Goal: Communication & Community: Answer question/provide support

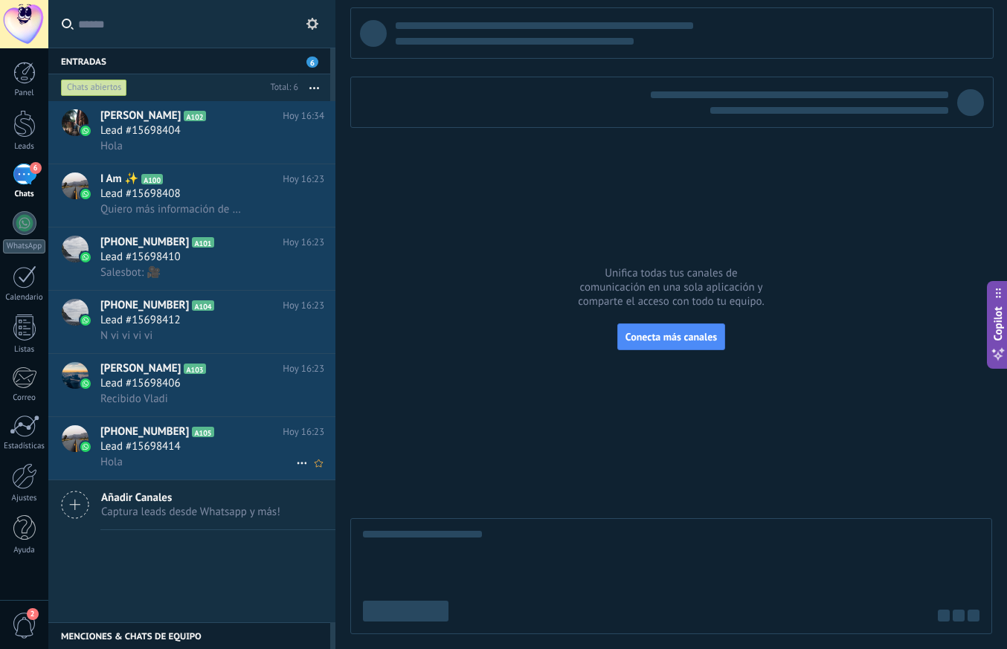
click at [152, 456] on div "Hola" at bounding box center [212, 462] width 224 height 16
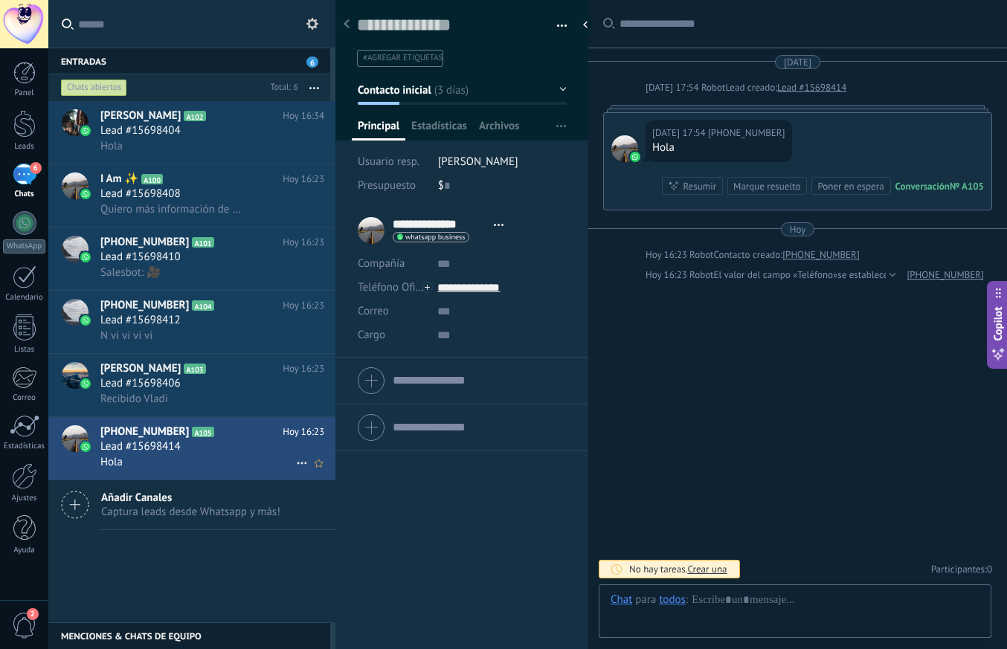
scroll to position [22, 0]
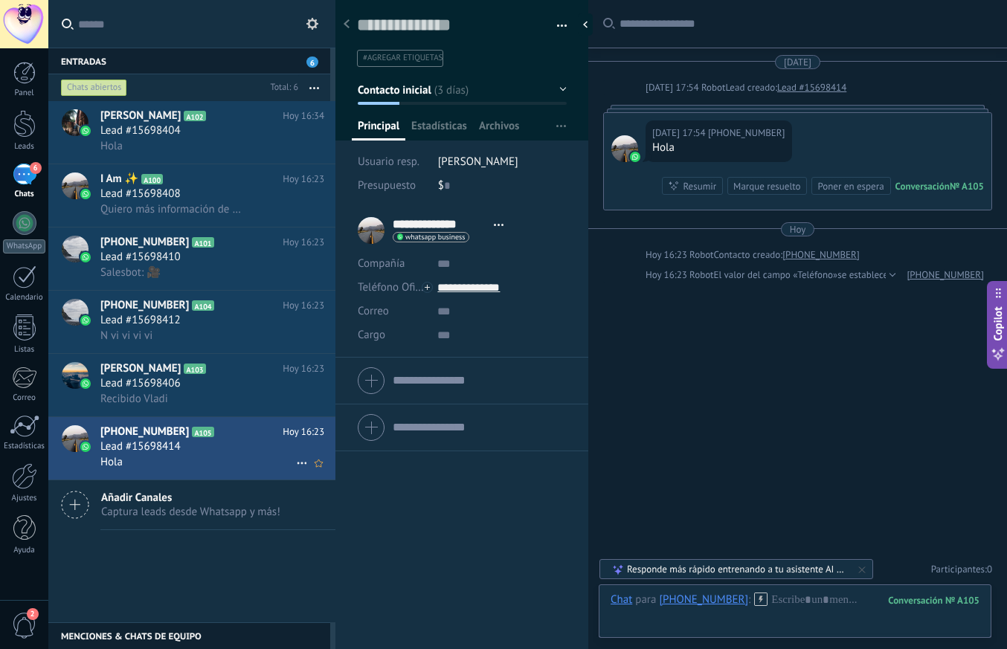
click at [76, 438] on div at bounding box center [75, 438] width 27 height 27
click at [624, 157] on div at bounding box center [624, 148] width 27 height 27
click at [623, 146] on div at bounding box center [624, 148] width 27 height 27
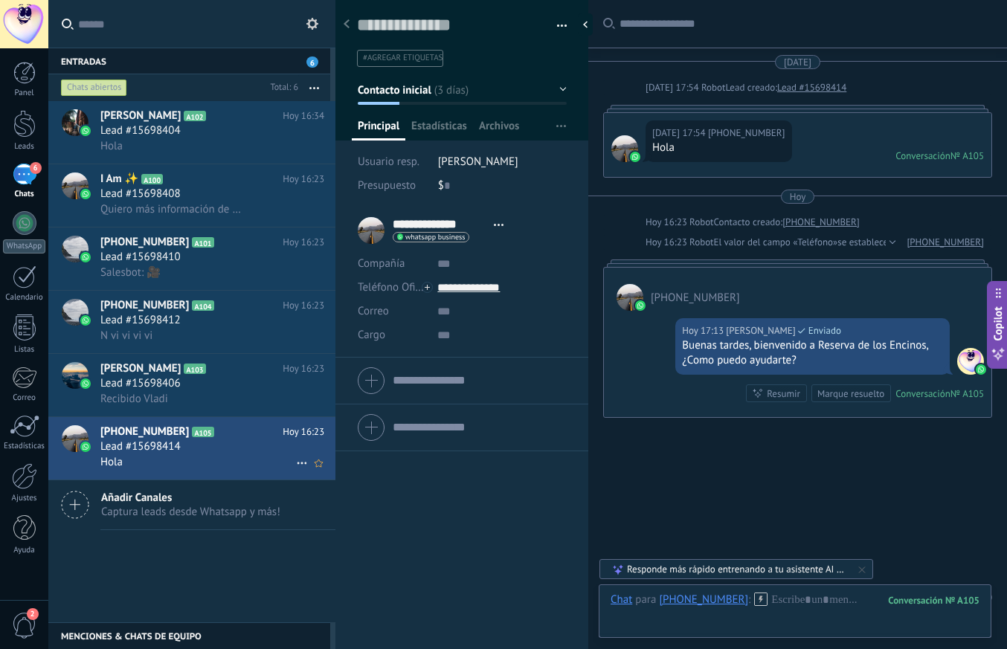
scroll to position [28, 0]
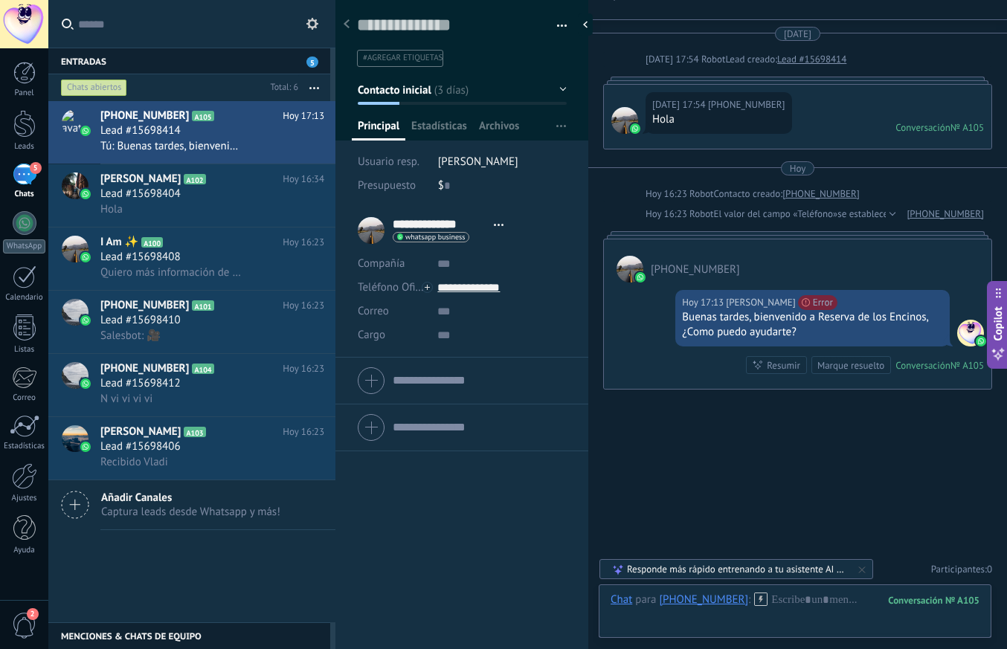
click at [475, 165] on span "[PERSON_NAME]" at bounding box center [478, 162] width 80 height 14
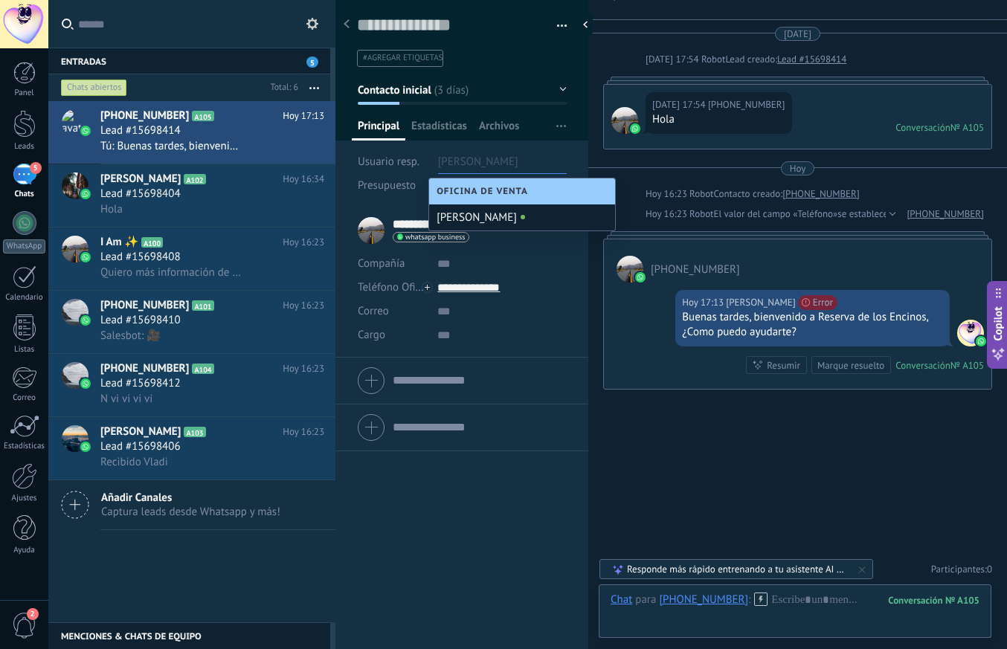
click at [474, 213] on div "[PERSON_NAME]" at bounding box center [522, 217] width 186 height 26
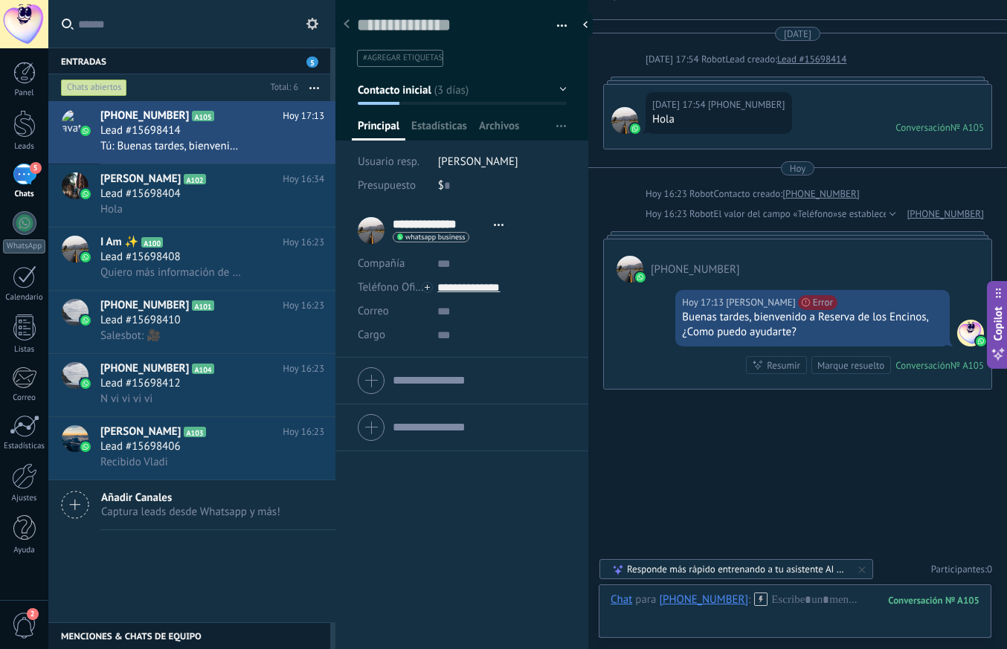
click at [479, 165] on span "[PERSON_NAME]" at bounding box center [478, 162] width 80 height 14
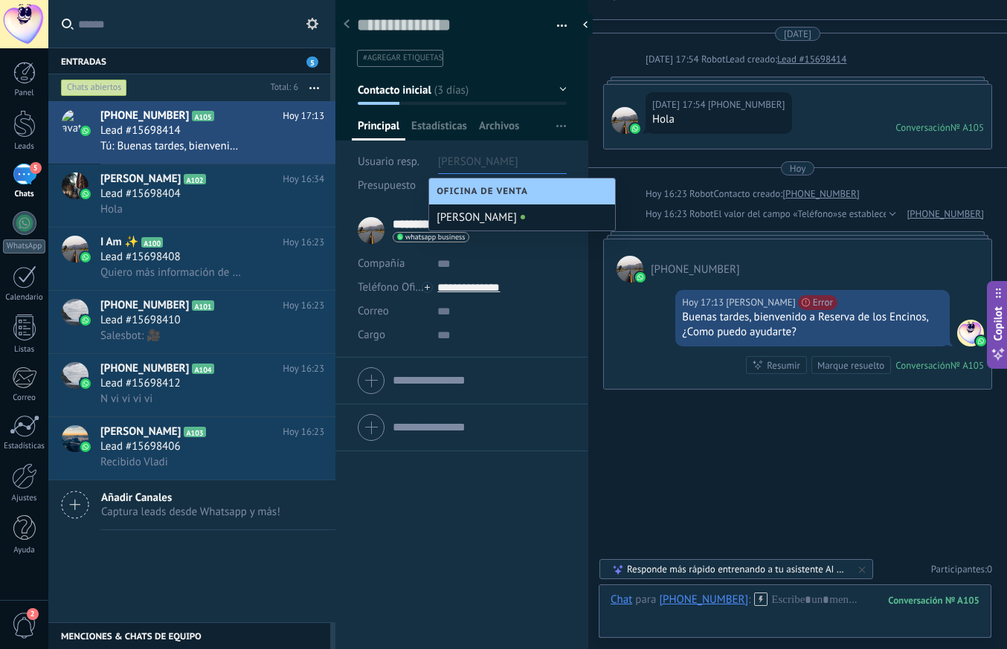
click at [487, 193] on span "Oficina de Venta" at bounding box center [485, 191] width 99 height 11
click at [497, 512] on div "**********" at bounding box center [461, 428] width 253 height 442
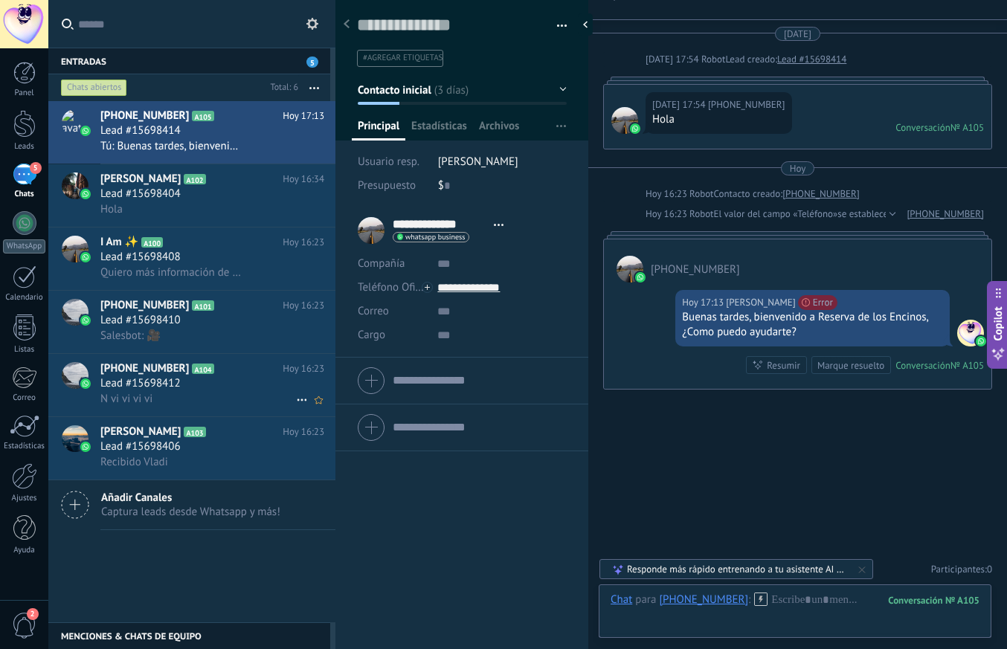
click at [191, 386] on div "Lead #15698412" at bounding box center [212, 383] width 224 height 15
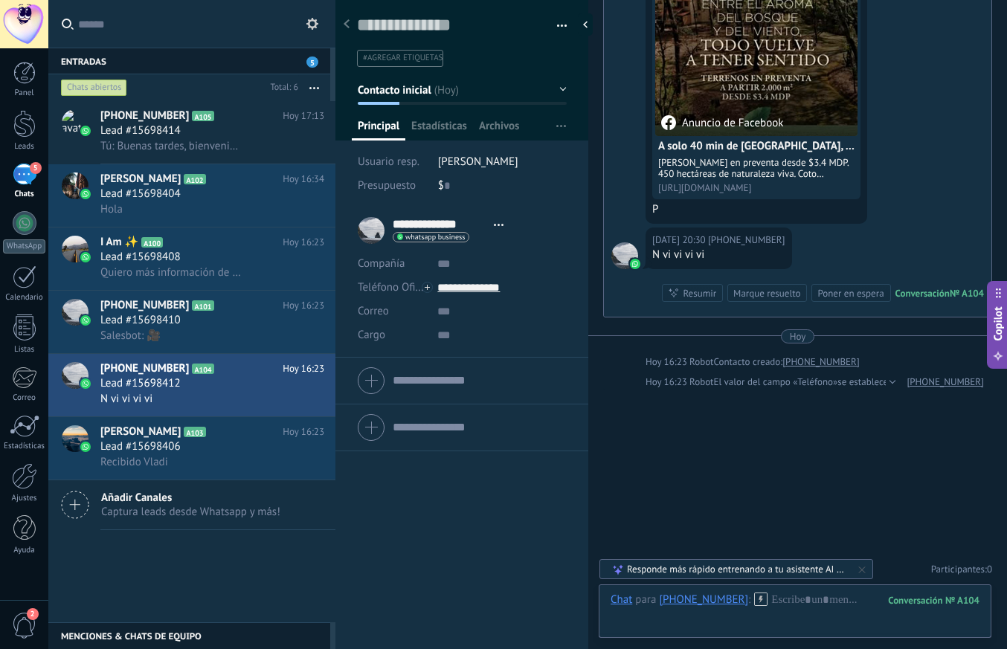
scroll to position [180, 0]
click at [801, 601] on div at bounding box center [794, 615] width 369 height 45
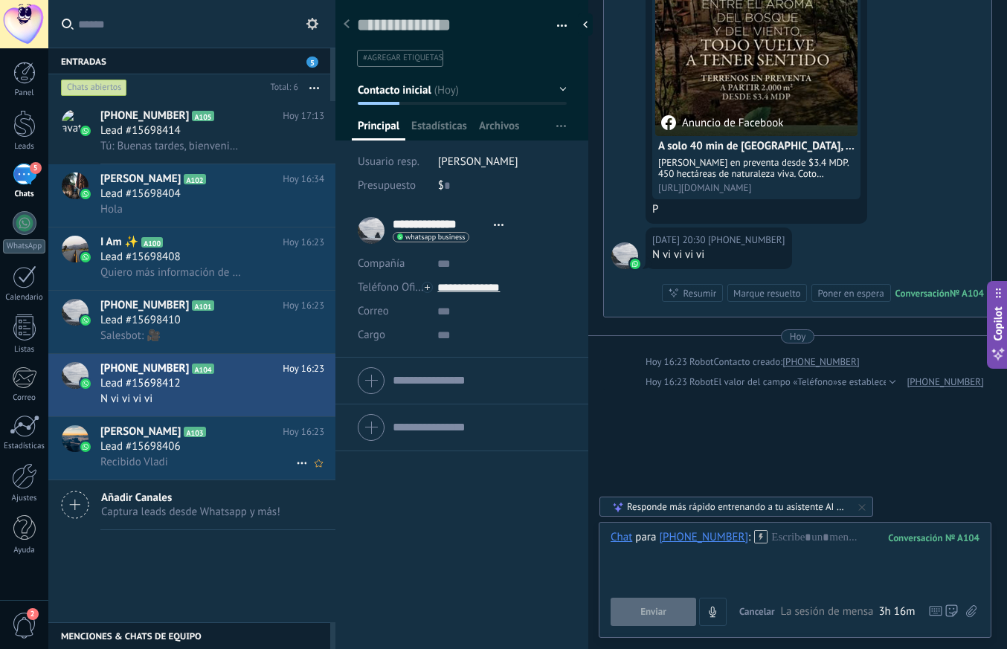
click at [158, 453] on span "Lead #15698406" at bounding box center [140, 446] width 80 height 15
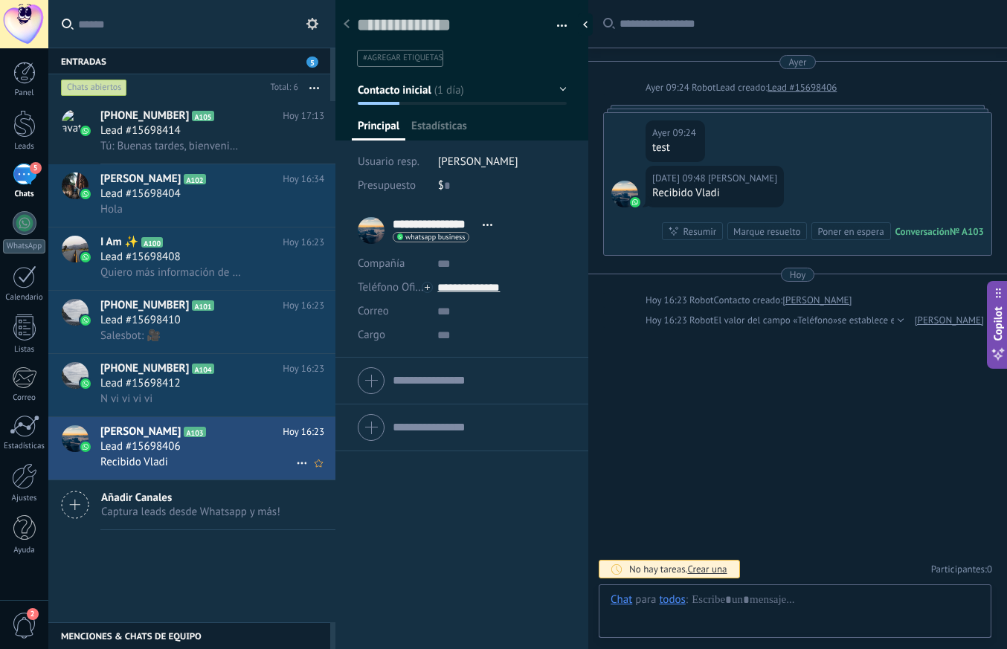
scroll to position [22, 0]
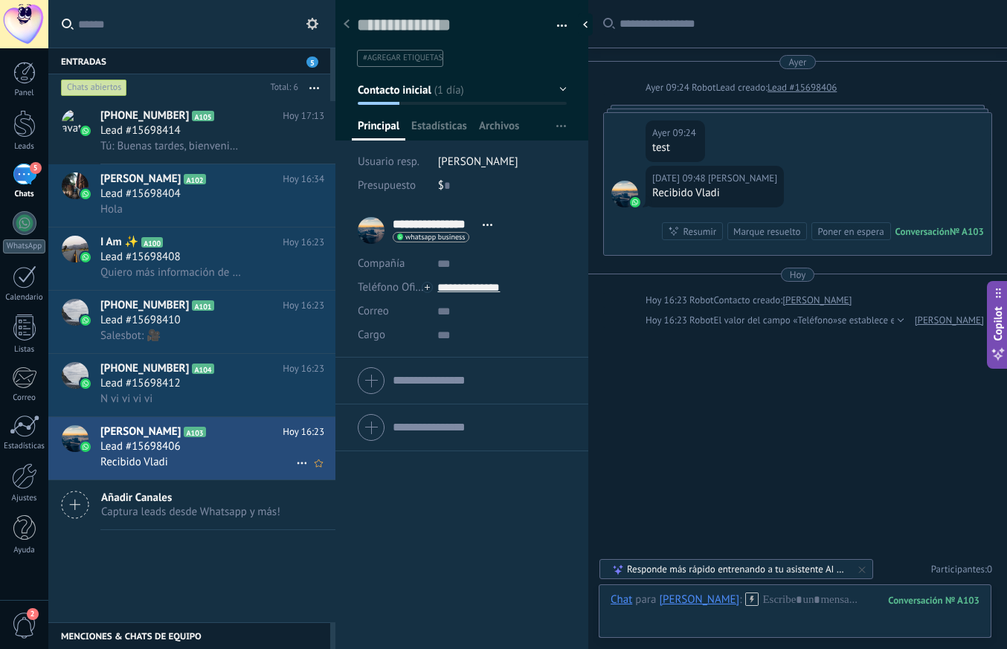
click at [168, 458] on span "Recibido Vladi" at bounding box center [134, 462] width 68 height 14
click at [161, 379] on span "Lead #15698412" at bounding box center [140, 383] width 80 height 15
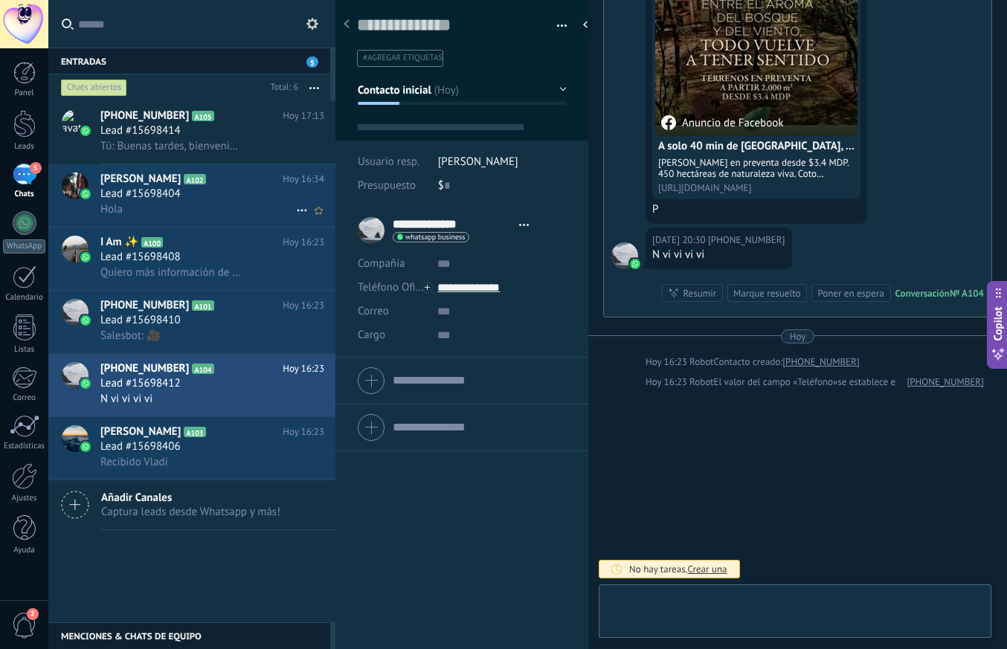
scroll to position [22, 0]
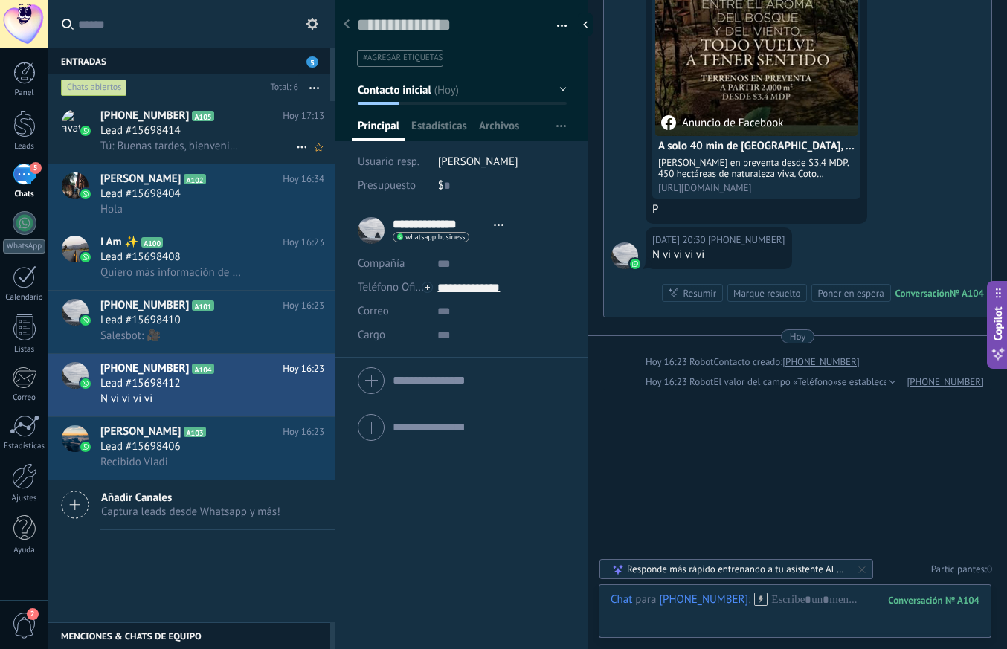
click at [170, 126] on span "Lead #15698414" at bounding box center [140, 130] width 80 height 15
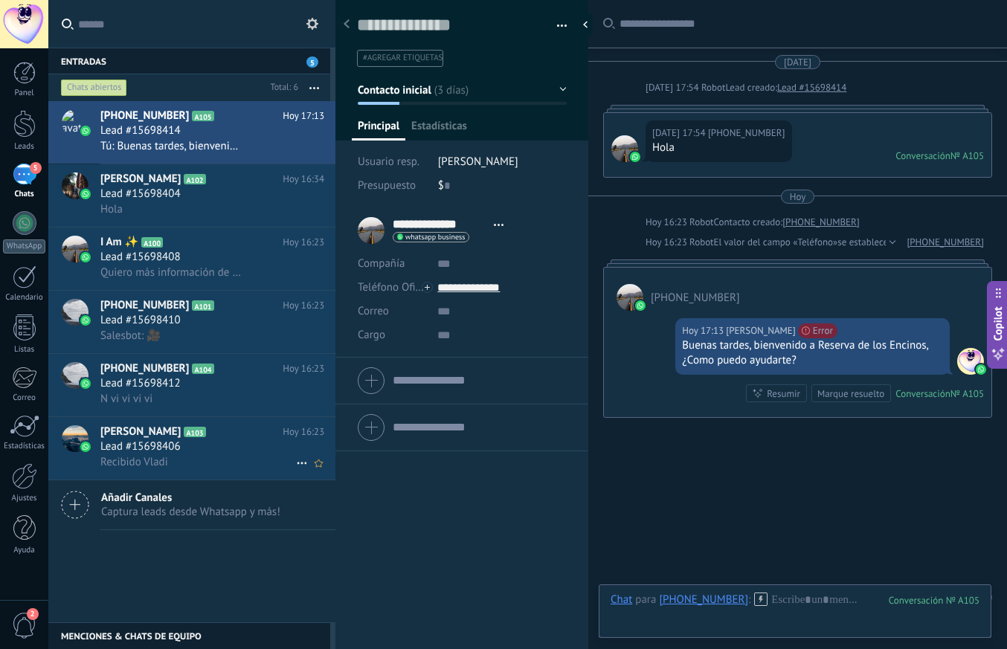
scroll to position [22, 0]
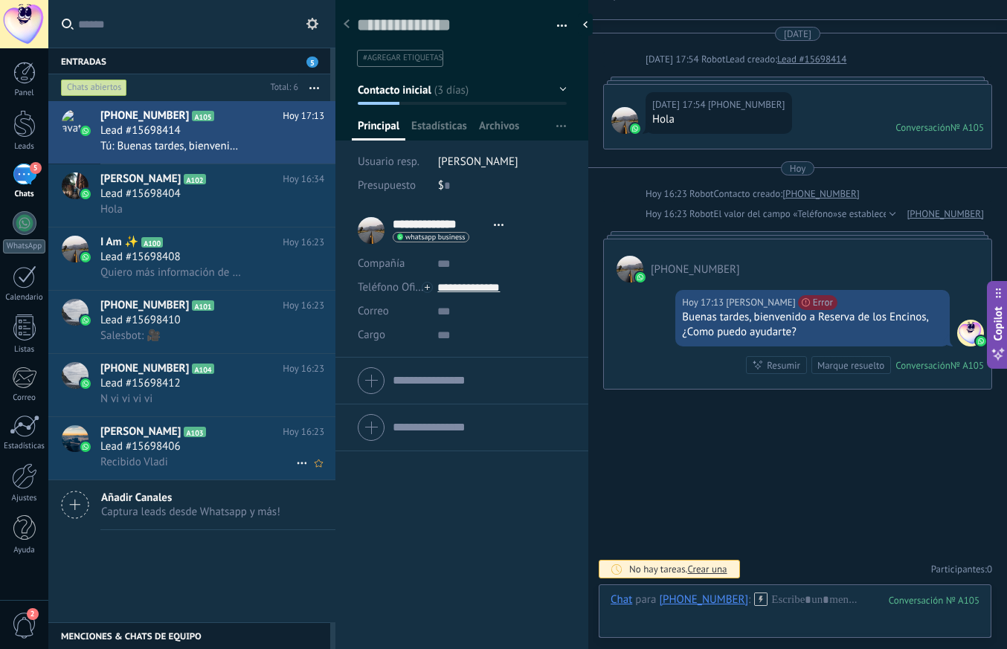
click at [157, 453] on span "Lead #15698406" at bounding box center [140, 446] width 80 height 15
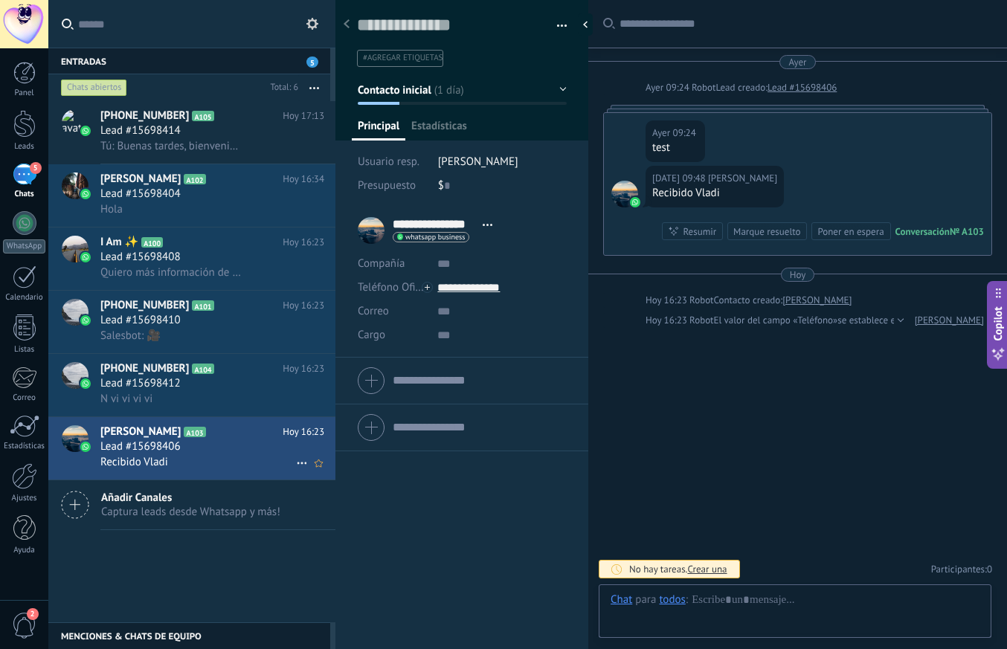
scroll to position [22, 0]
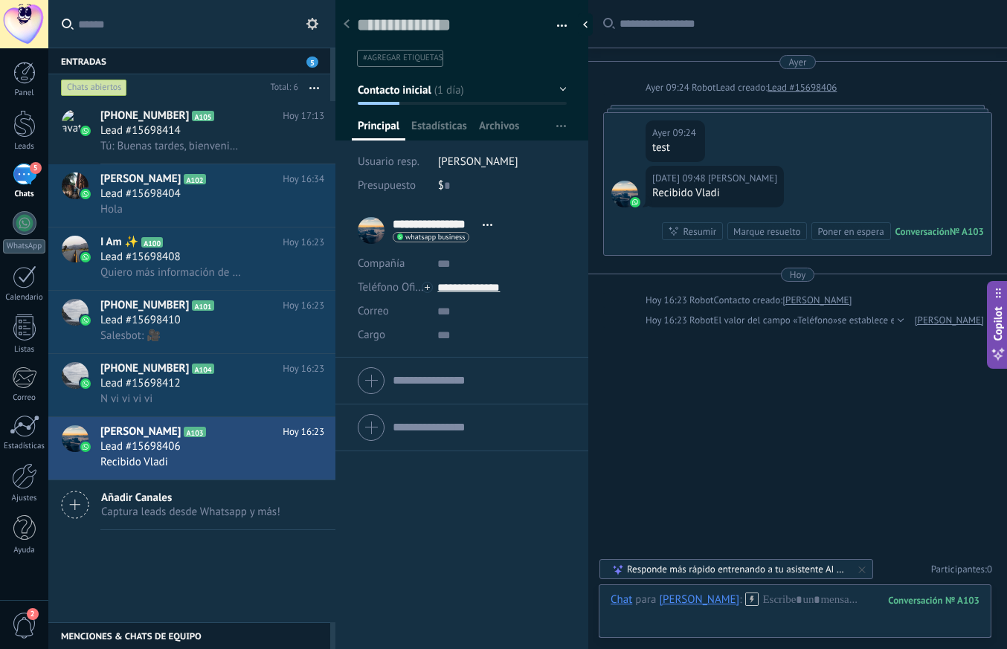
click at [24, 180] on div "5" at bounding box center [25, 175] width 24 height 22
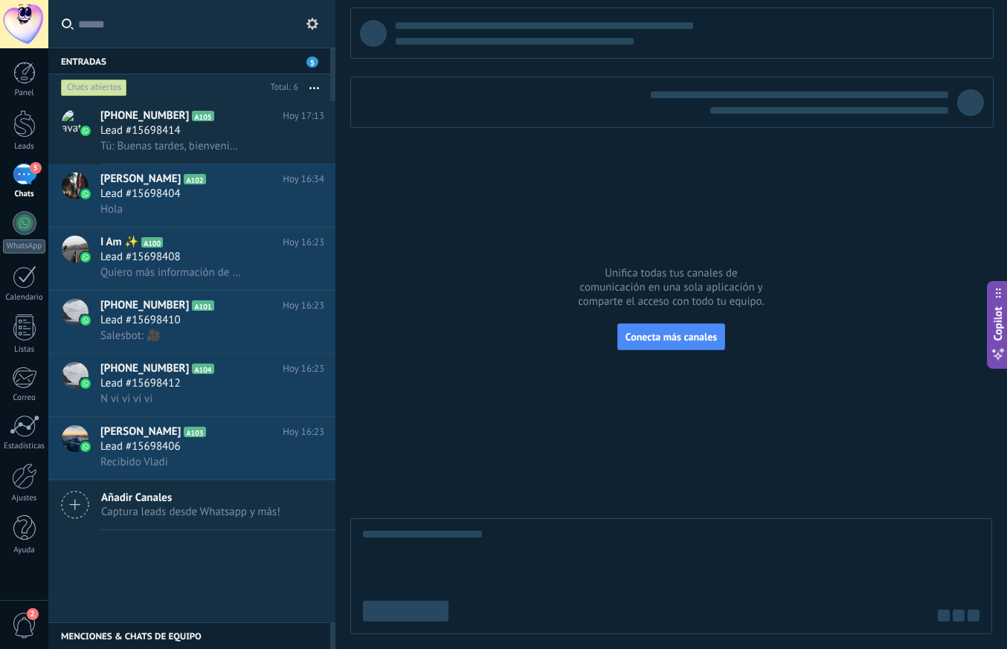
click at [30, 177] on div "5" at bounding box center [25, 175] width 24 height 22
click at [22, 230] on div at bounding box center [25, 223] width 24 height 24
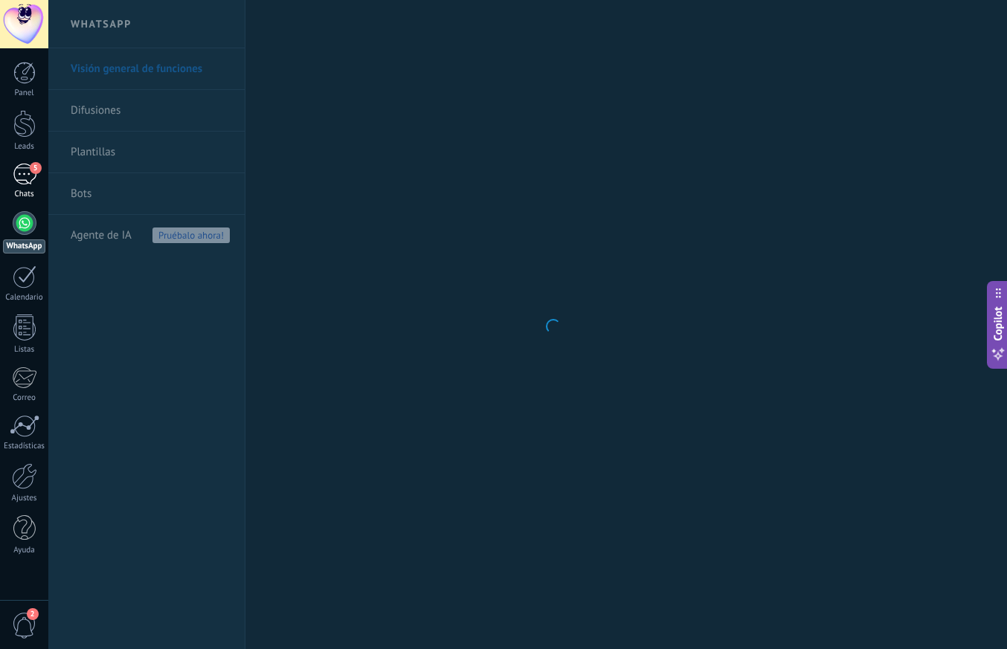
click at [27, 178] on div "5" at bounding box center [25, 175] width 24 height 22
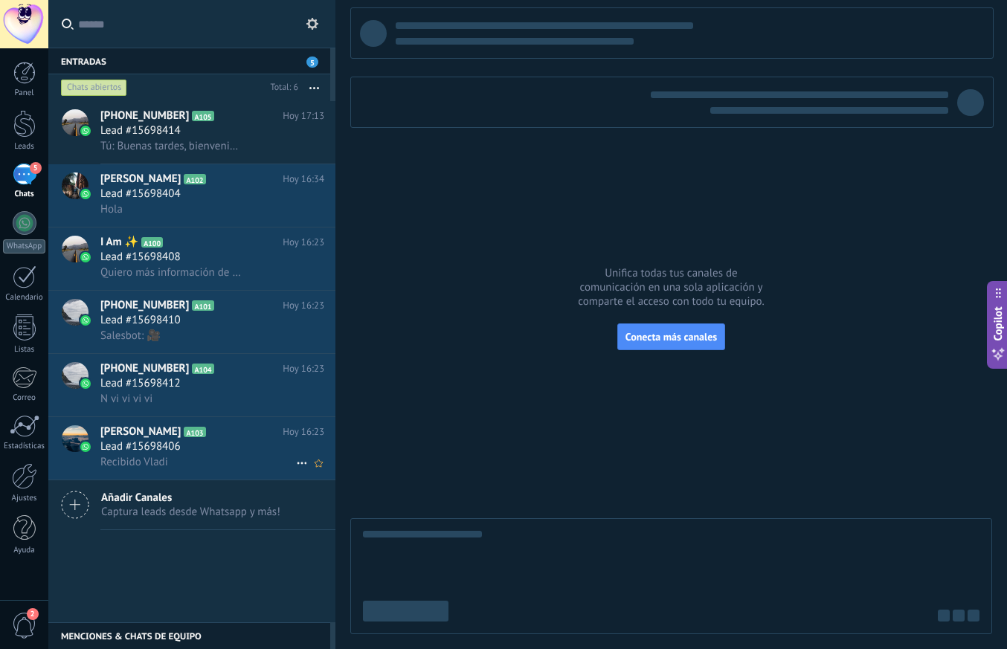
click at [161, 461] on span "Recibido Vladi" at bounding box center [134, 462] width 68 height 14
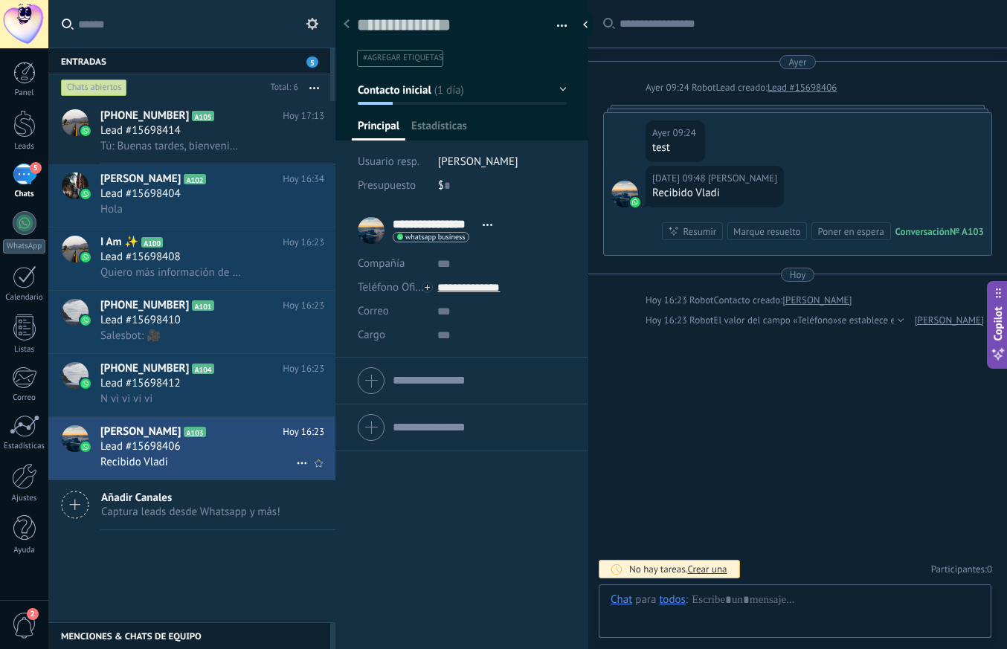
scroll to position [22, 0]
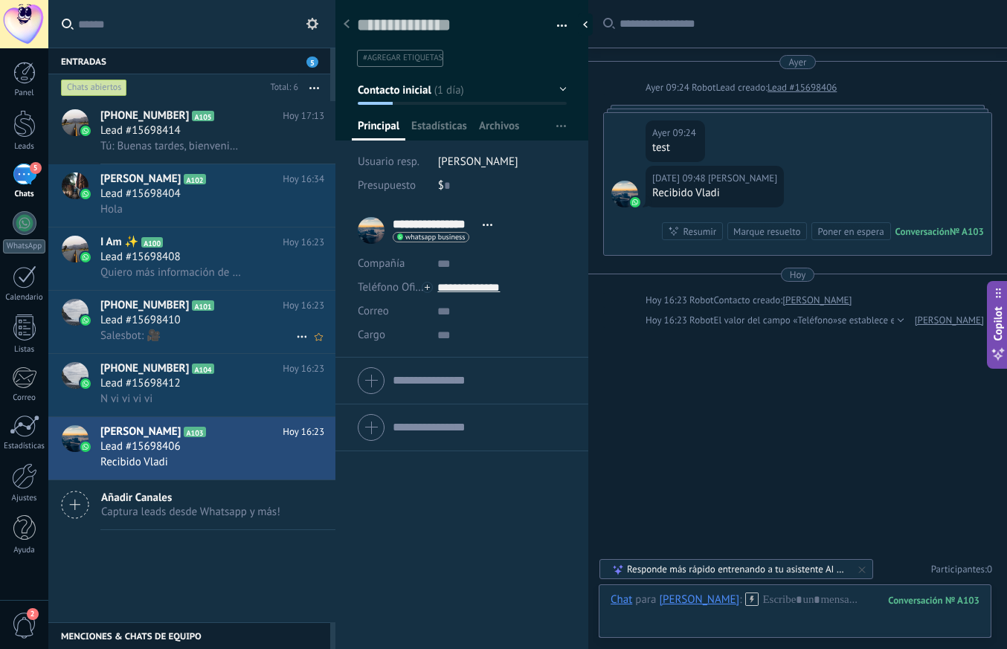
click at [180, 332] on div "Salesbot: 🎥" at bounding box center [212, 336] width 224 height 16
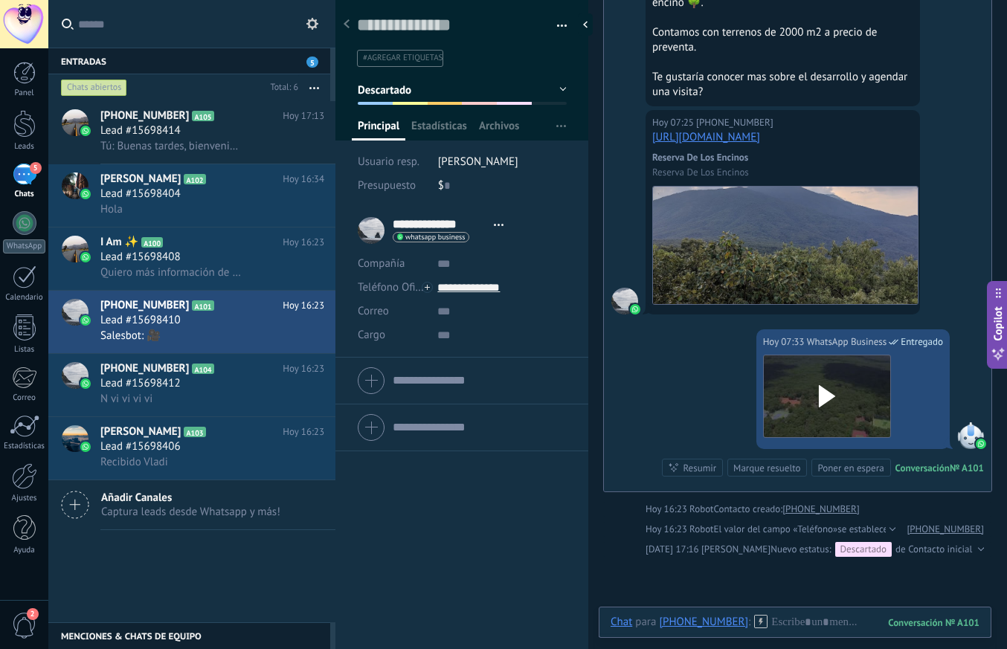
scroll to position [512, 0]
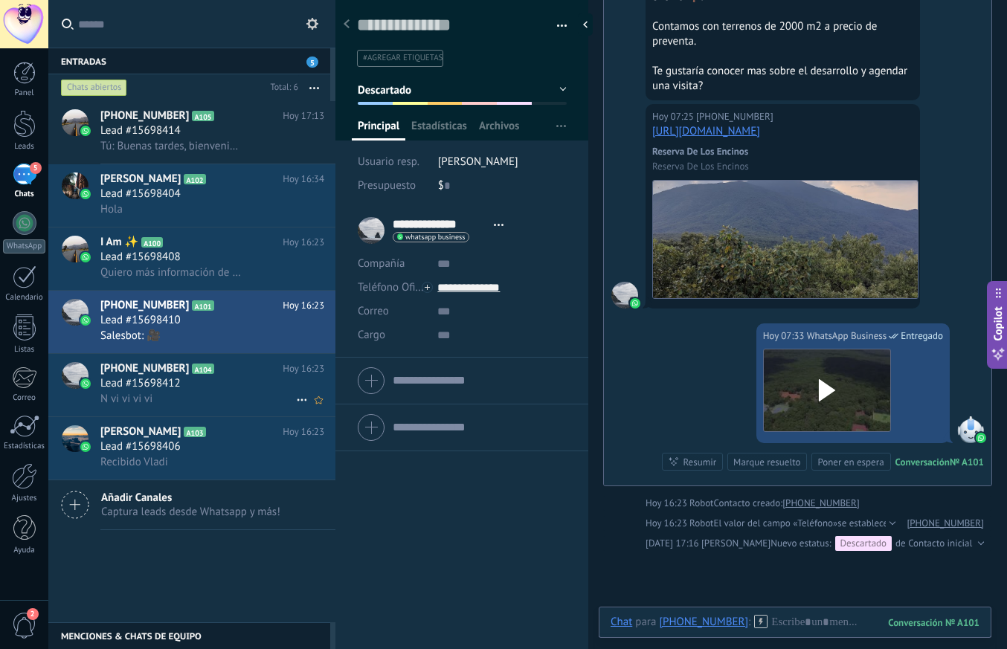
click at [223, 378] on div "Lead #15698412" at bounding box center [212, 383] width 224 height 15
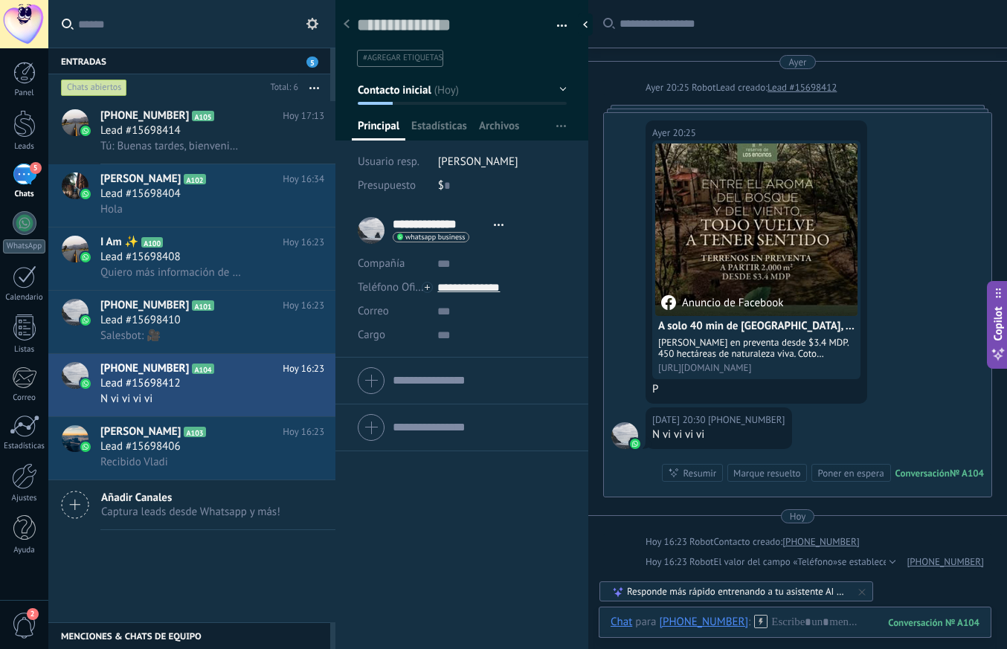
scroll to position [163, 0]
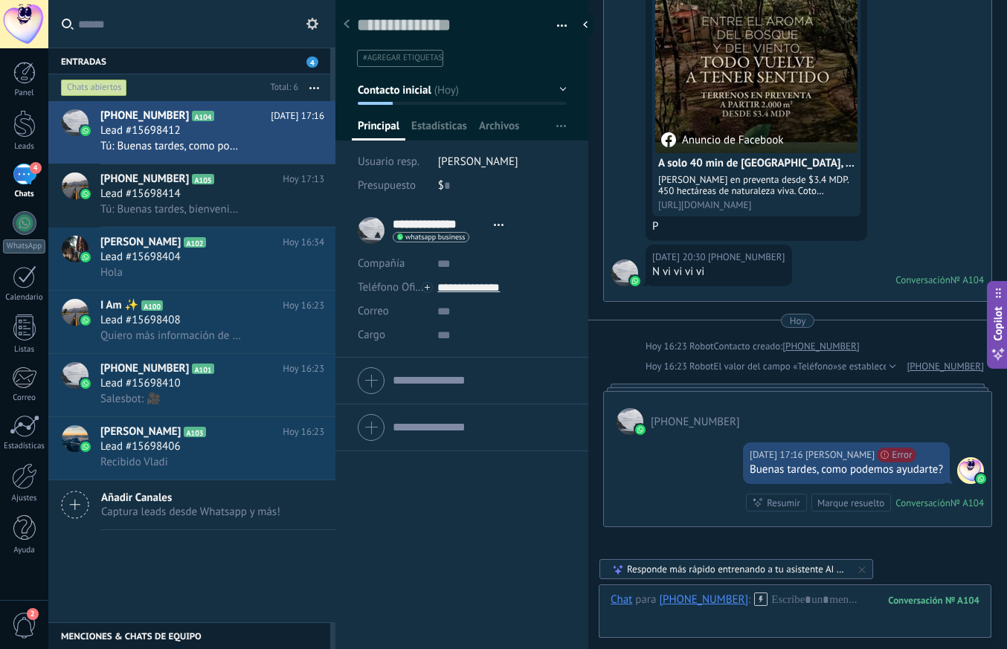
click at [664, 482] on div "[DATE] 17:16 [PERSON_NAME] No se puede enviar tu mensaje. El destinatario ha es…" at bounding box center [797, 480] width 387 height 91
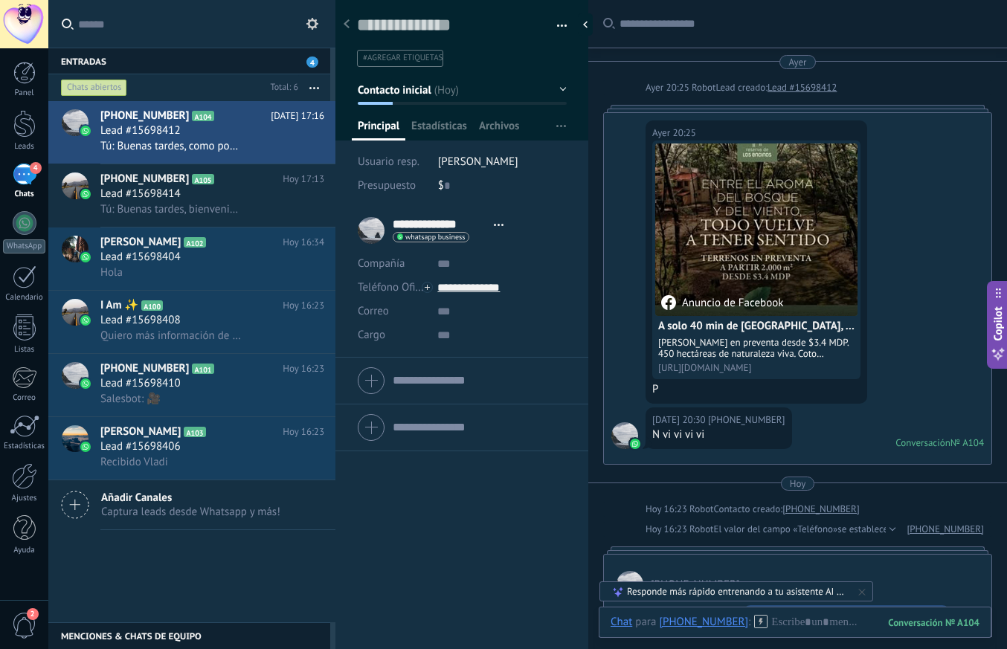
scroll to position [25, 0]
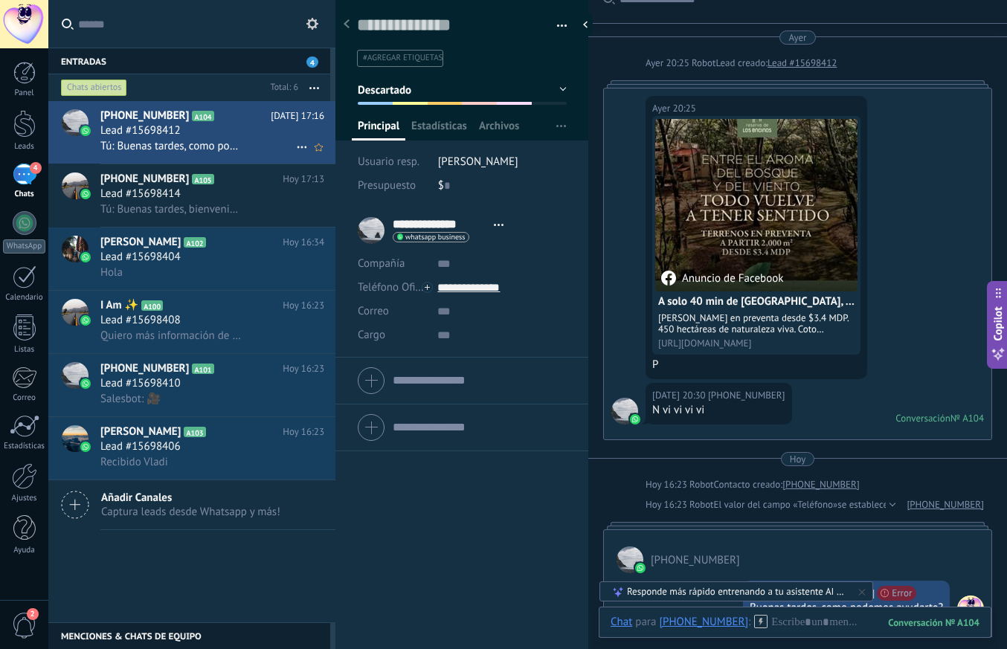
click at [204, 130] on div "Lead #15698412" at bounding box center [212, 130] width 224 height 15
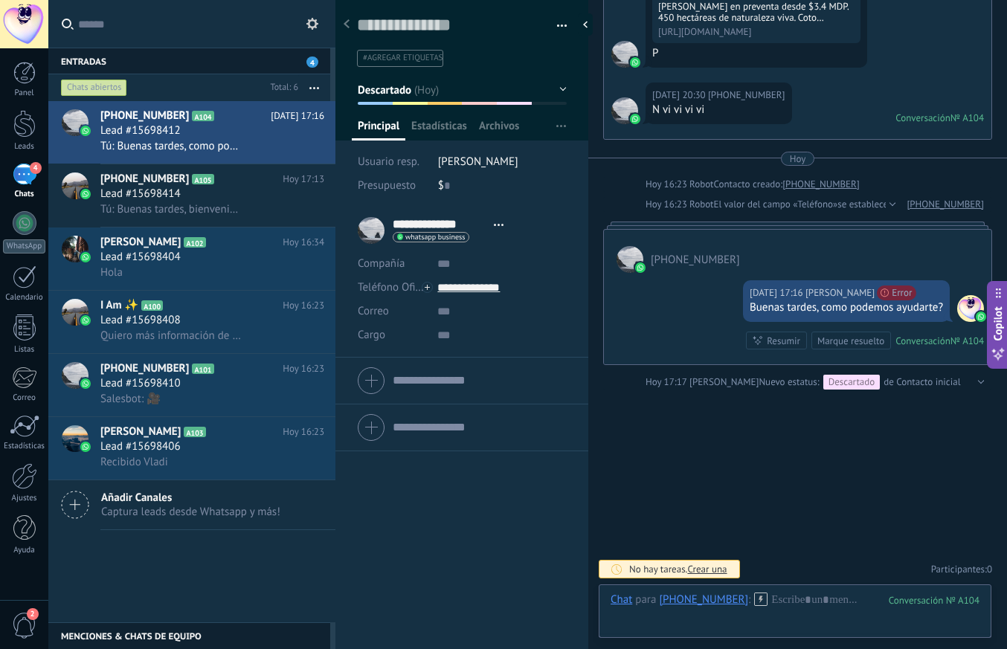
scroll to position [336, 0]
click at [213, 137] on div "Lead #15698412" at bounding box center [212, 130] width 224 height 15
click at [207, 202] on span "Tú: Buenas tardes, bienvenido a Reserva de los Encinos, ¿Como puedo ayudarte?" at bounding box center [171, 209] width 142 height 14
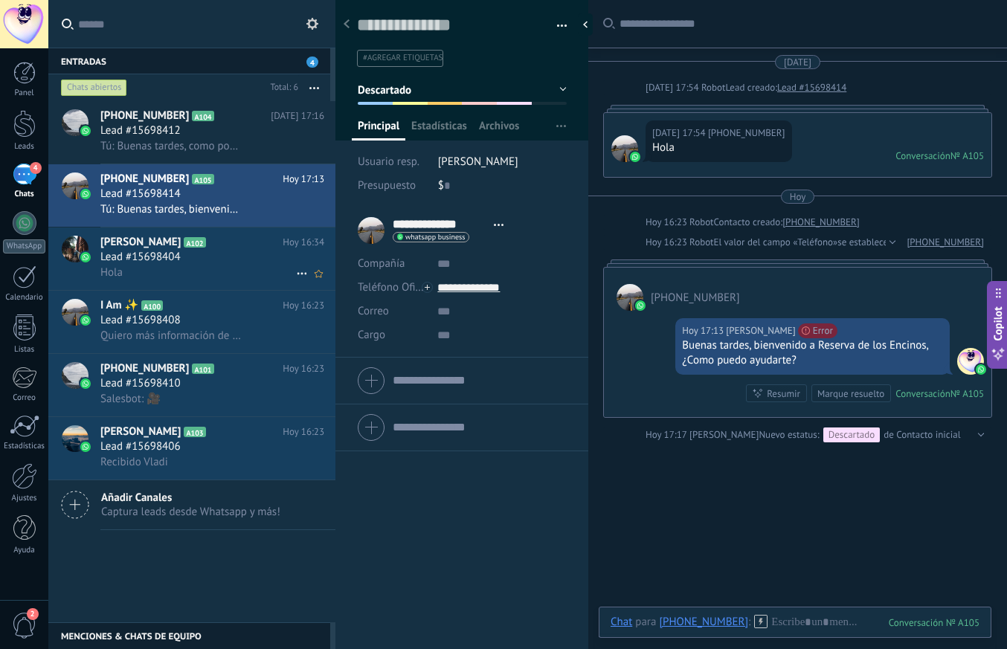
click at [200, 264] on div "Lead #15698404" at bounding box center [212, 257] width 224 height 15
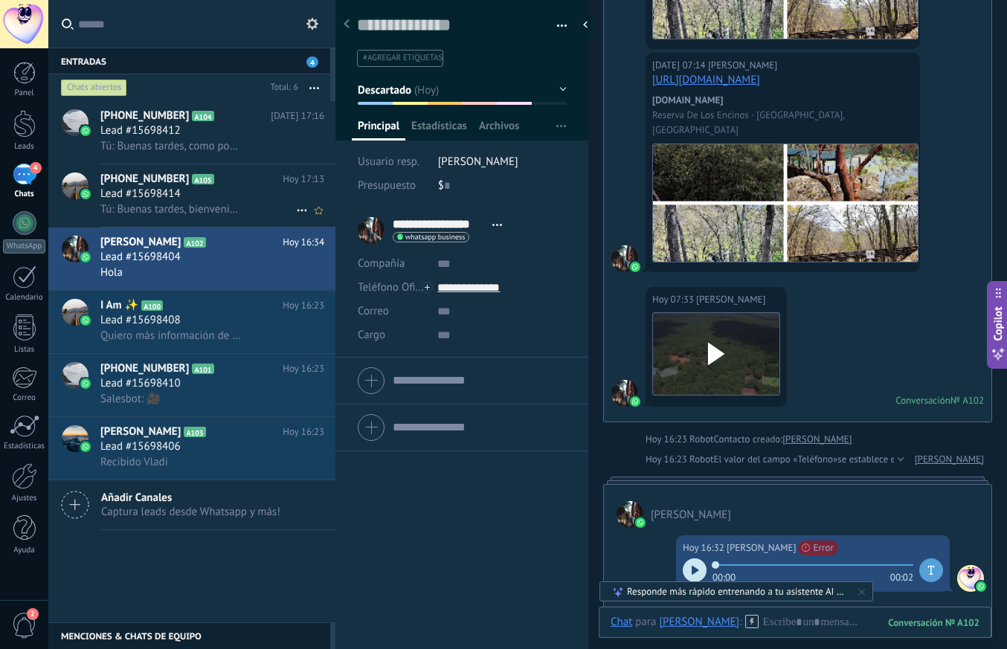
scroll to position [772, 0]
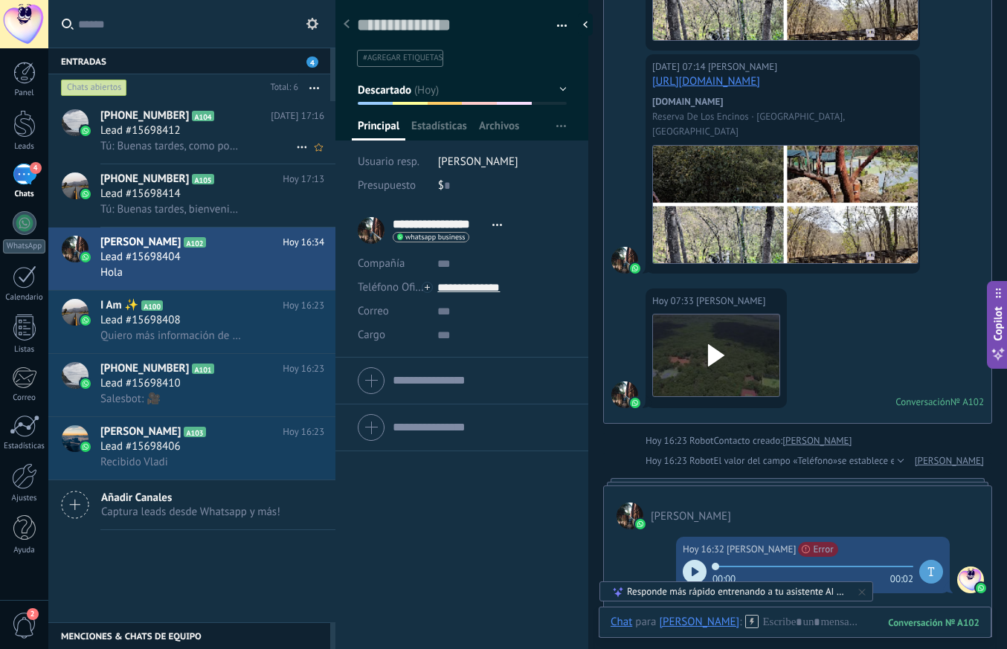
click at [181, 141] on span "Tú: Buenas tardes, como podemos ayudarte?" at bounding box center [171, 146] width 142 height 14
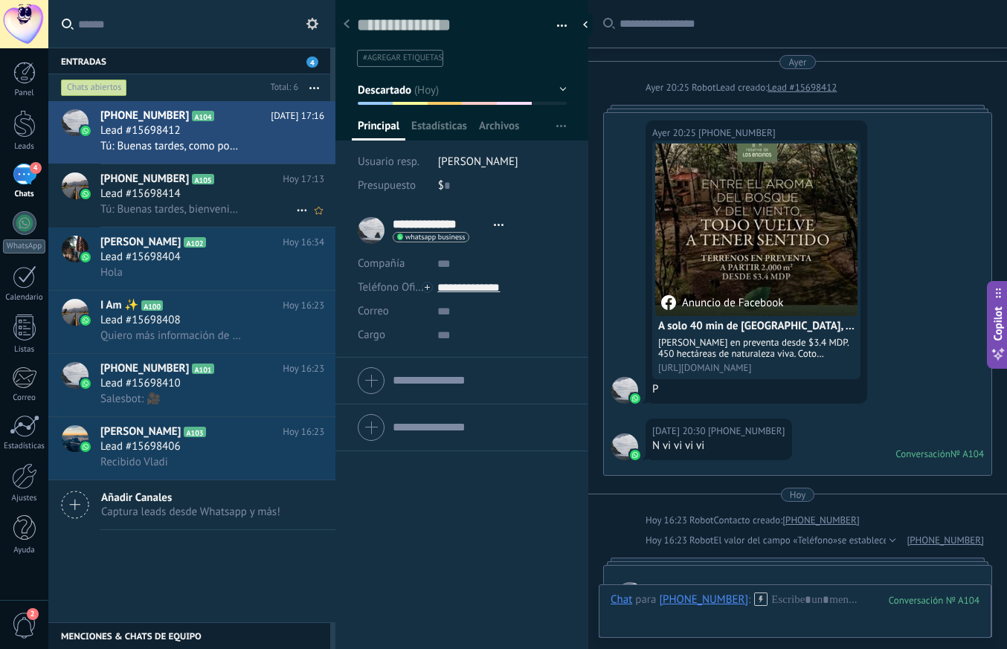
scroll to position [336, 0]
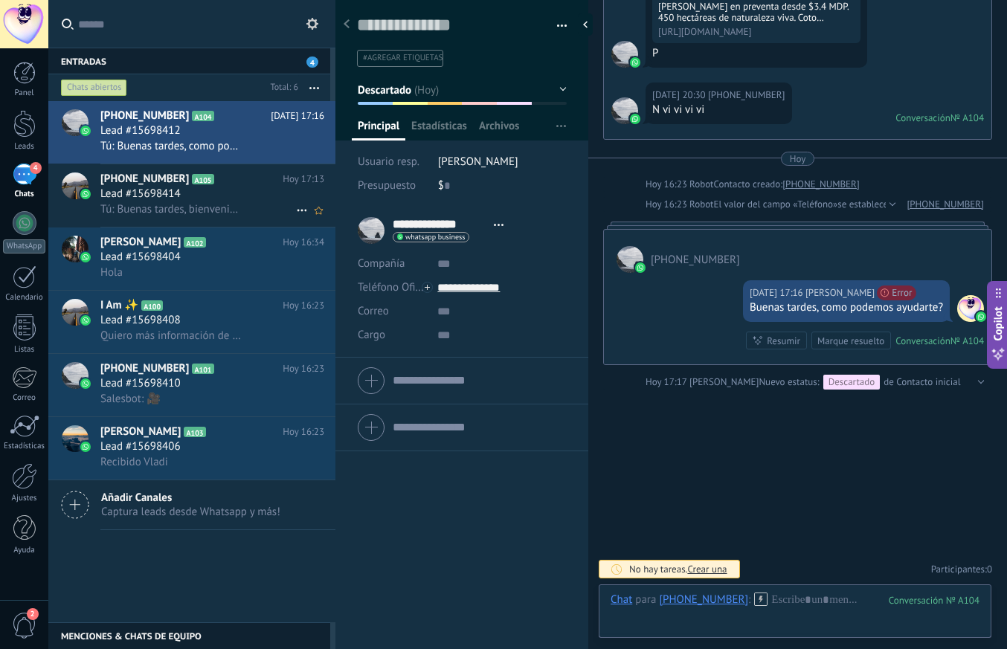
click at [244, 206] on h3 "Tú: Buenas tardes, bienvenido a Reserva de los Encinos, ¿Como puedo ayudarte?" at bounding box center [174, 209] width 149 height 15
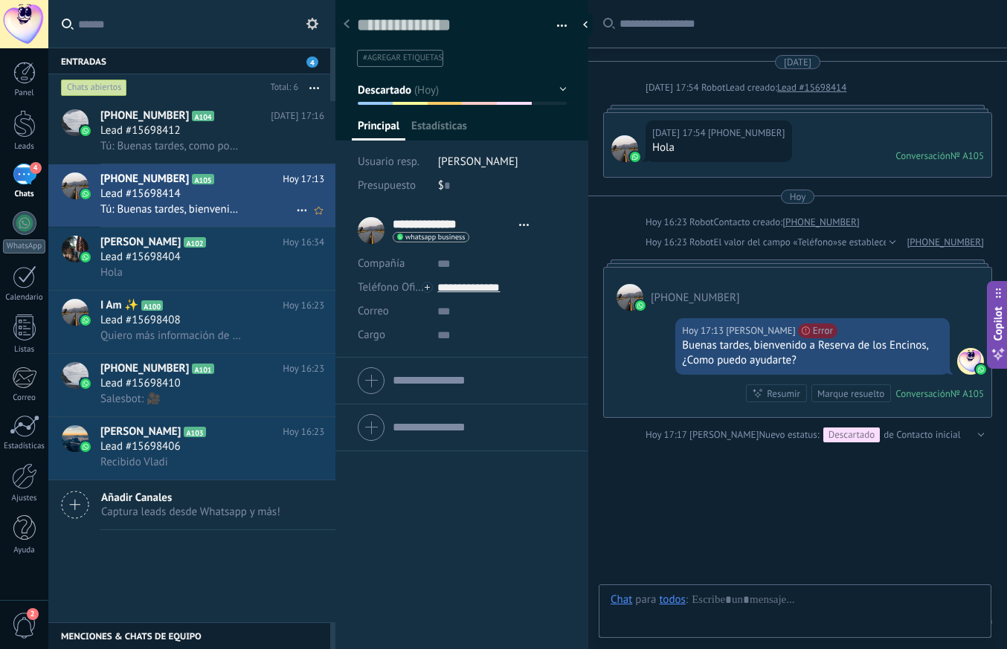
type textarea "**********"
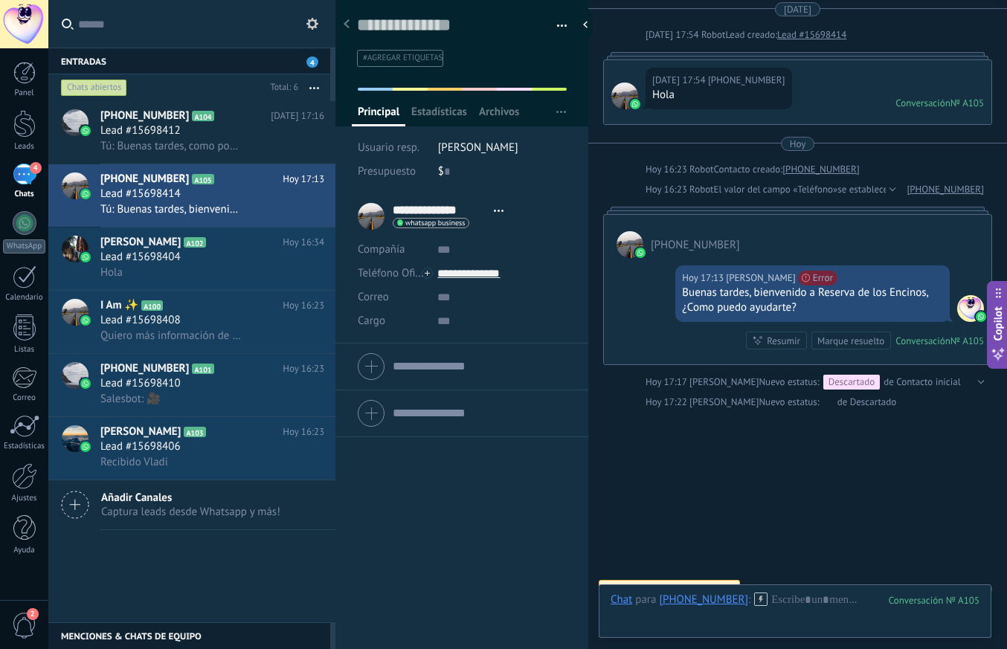
scroll to position [73, 0]
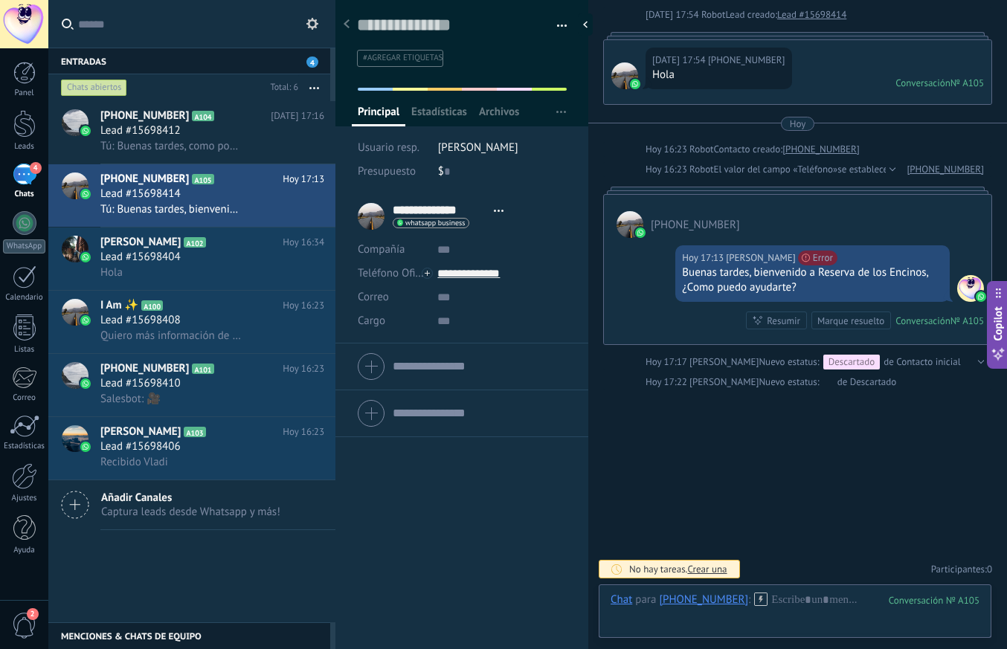
click at [38, 26] on div at bounding box center [24, 24] width 48 height 48
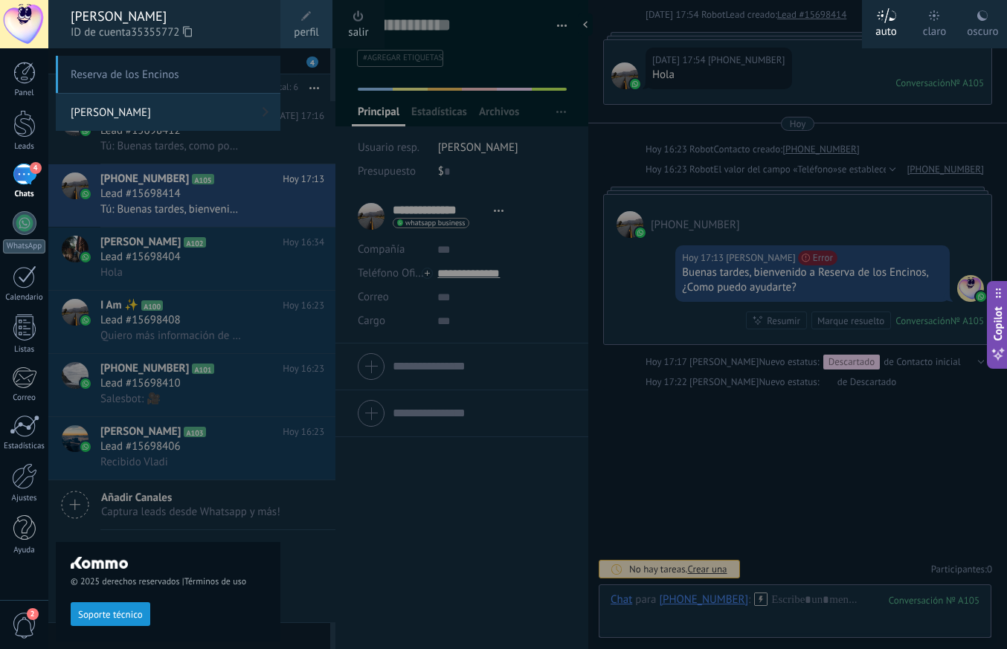
click at [112, 115] on link "[PERSON_NAME]" at bounding box center [168, 112] width 225 height 37
